Goal: Entertainment & Leisure: Consume media (video, audio)

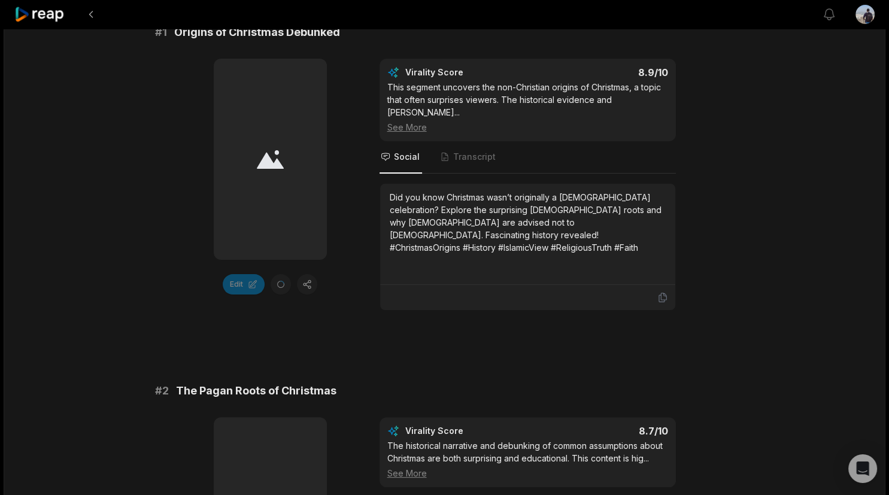
scroll to position [316, 0]
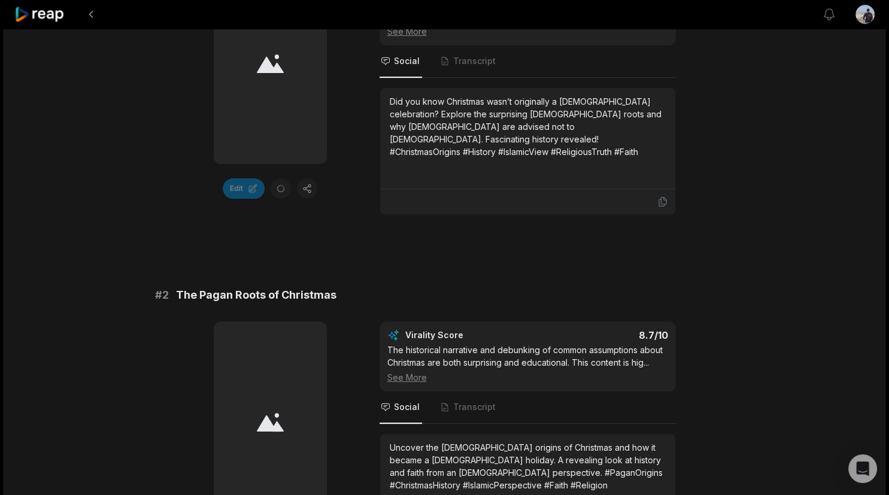
click at [224, 114] on div at bounding box center [270, 63] width 113 height 201
drag, startPoint x: 281, startPoint y: 145, endPoint x: 312, endPoint y: 129, distance: 35.1
click at [282, 145] on div at bounding box center [270, 63] width 113 height 201
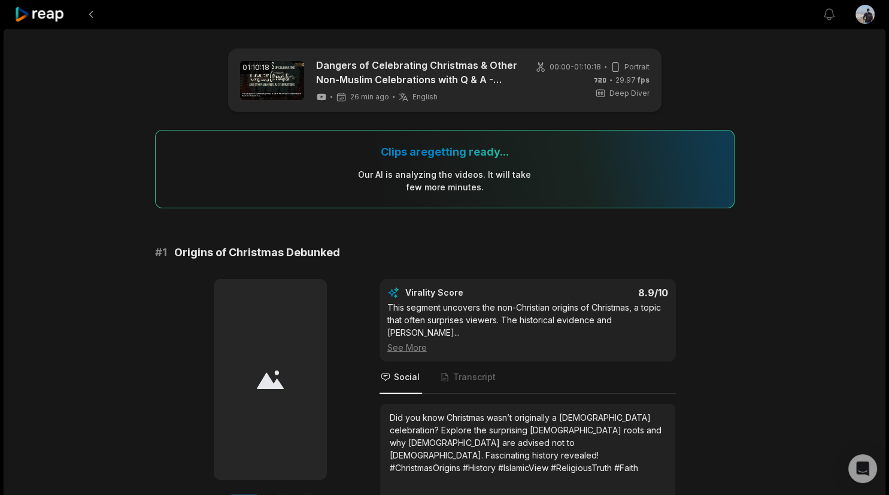
click at [442, 166] on div "Clips are getting ready... Our AI is analyzing the video s . It will take few m…" at bounding box center [444, 169] width 579 height 78
click at [445, 156] on div "Clips are getting ready..." at bounding box center [445, 152] width 128 height 14
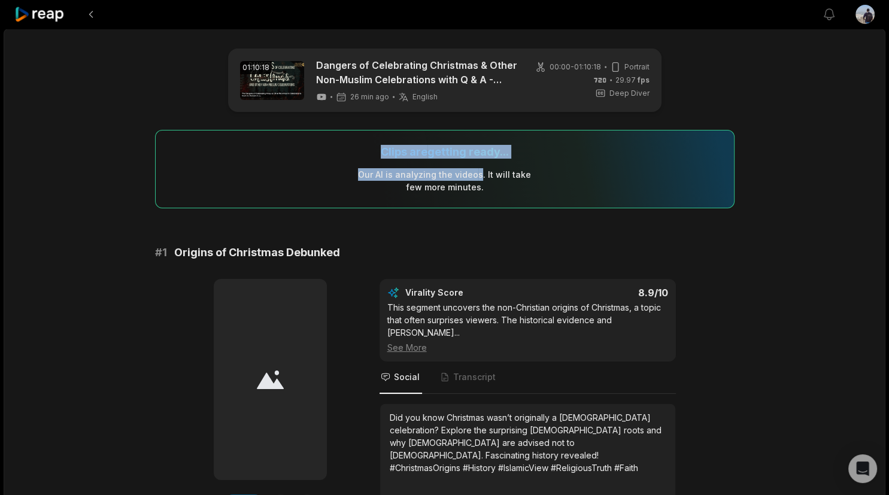
drag, startPoint x: 445, startPoint y: 156, endPoint x: 457, endPoint y: 183, distance: 29.5
click at [457, 183] on div "Clips are getting ready... Our AI is analyzing the video s . It will take few m…" at bounding box center [444, 169] width 579 height 78
click at [457, 183] on div "Our AI is analyzing the video s . It will take few more minutes." at bounding box center [444, 180] width 174 height 25
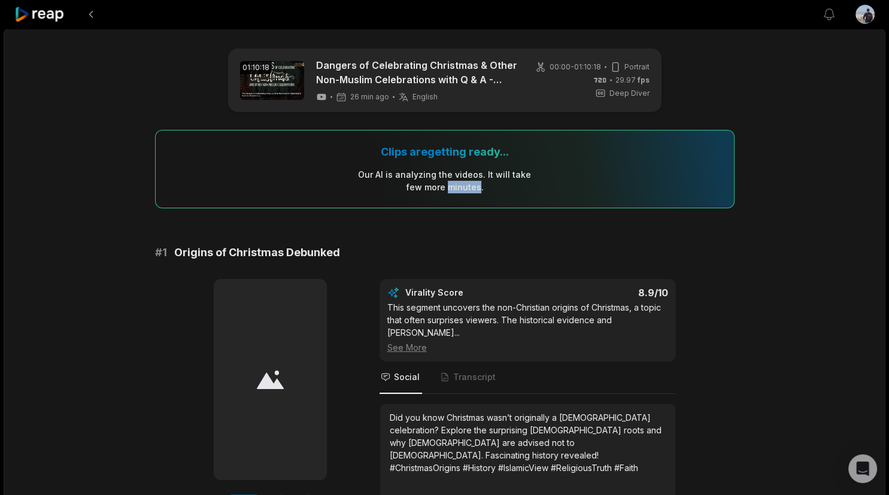
click at [457, 183] on div "Our AI is analyzing the video s . It will take few more minutes." at bounding box center [444, 180] width 174 height 25
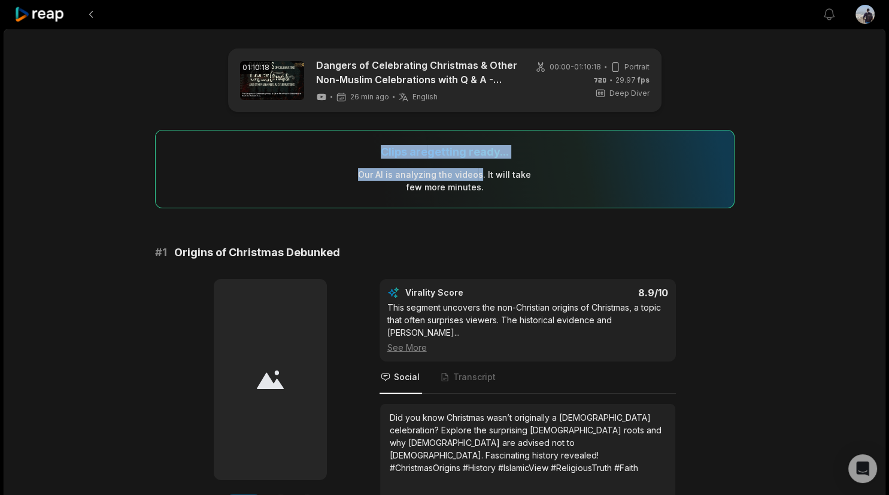
drag, startPoint x: 457, startPoint y: 183, endPoint x: 460, endPoint y: 150, distance: 33.0
click at [460, 150] on div "Clips are getting ready... Our AI is analyzing the video s . It will take few m…" at bounding box center [444, 169] width 579 height 78
click at [460, 150] on div "Clips are getting ready..." at bounding box center [445, 152] width 128 height 14
drag, startPoint x: 460, startPoint y: 150, endPoint x: 469, endPoint y: 181, distance: 31.6
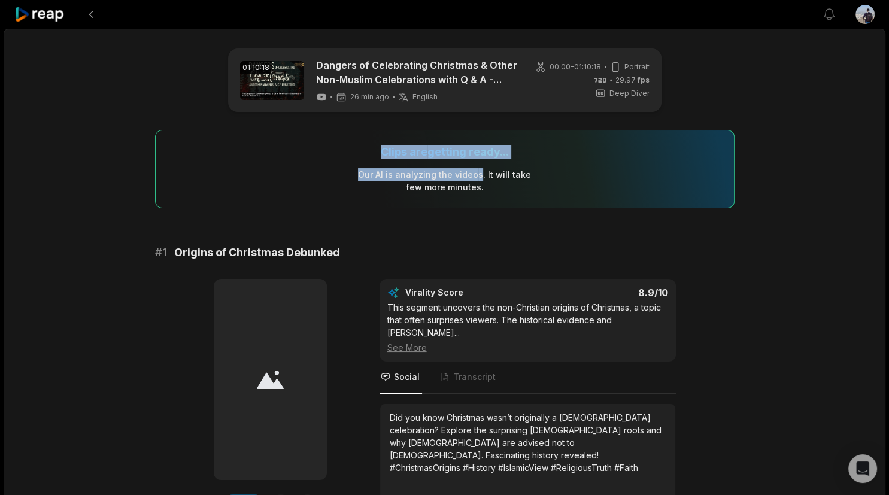
click at [469, 181] on div "Clips are getting ready... Our AI is analyzing the video s . It will take few m…" at bounding box center [444, 169] width 579 height 78
click at [469, 181] on div "Our AI is analyzing the video s . It will take few more minutes." at bounding box center [444, 180] width 174 height 25
drag, startPoint x: 469, startPoint y: 181, endPoint x: 462, endPoint y: 147, distance: 34.1
click at [462, 147] on div "Clips are getting ready... Our AI is analyzing the video s . It will take few m…" at bounding box center [444, 169] width 579 height 78
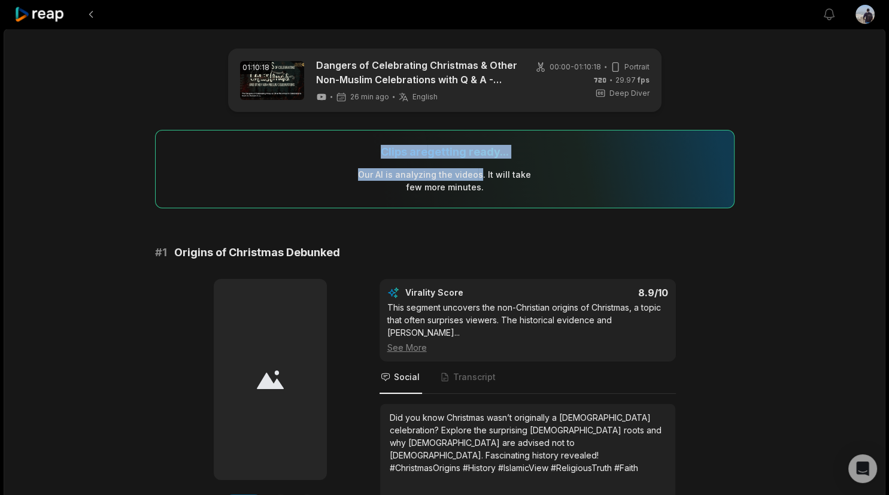
click at [462, 147] on div "Clips are getting ready..." at bounding box center [445, 152] width 128 height 14
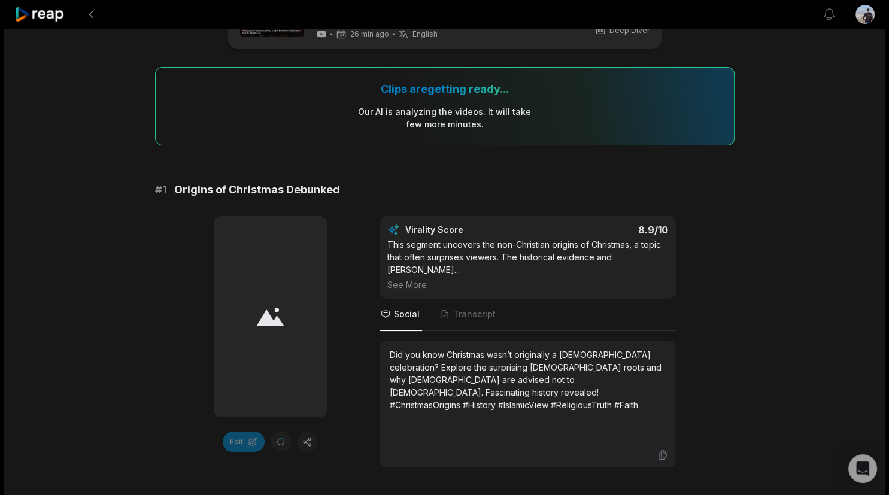
scroll to position [63, 0]
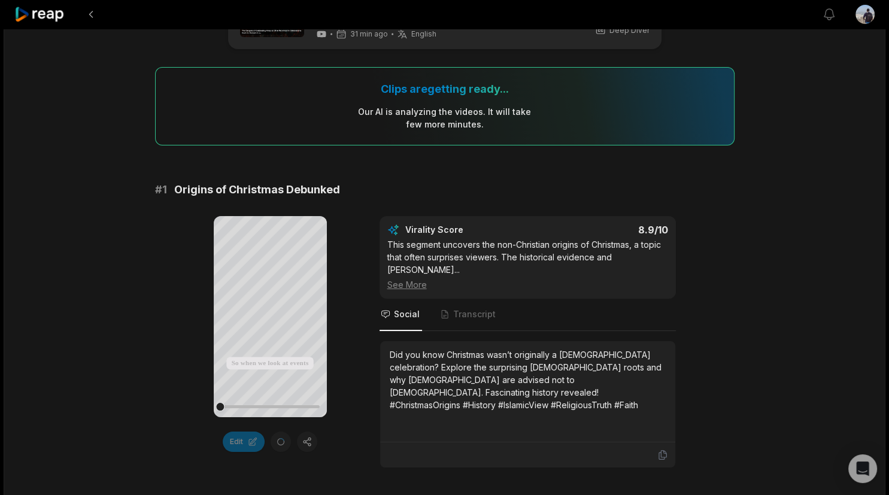
click at [436, 201] on div "# 1 Origins of Christmas Debunked Your browser does not support mp4 format. So …" at bounding box center [444, 324] width 579 height 287
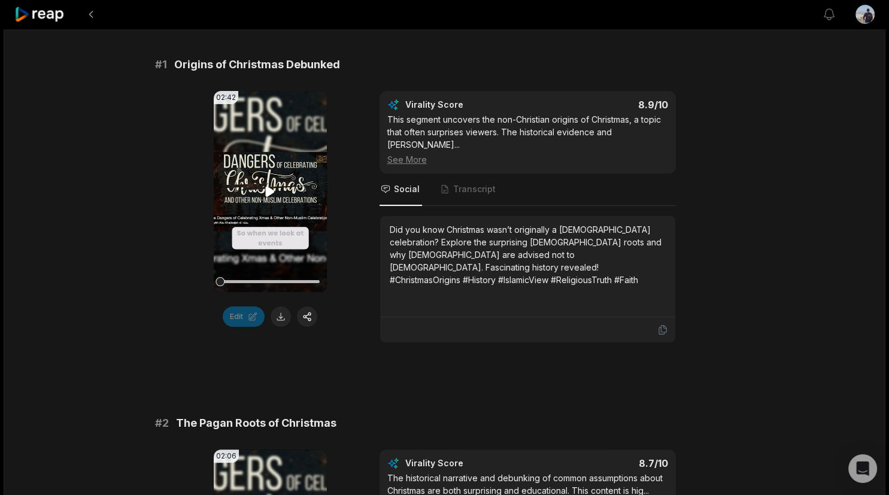
scroll to position [189, 0]
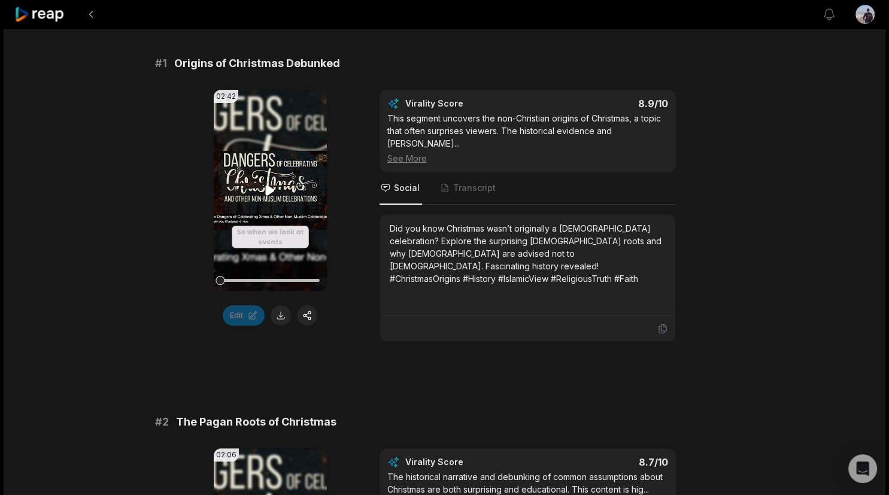
click at [261, 155] on video "Your browser does not support mp4 format." at bounding box center [270, 190] width 113 height 201
